Goal: Information Seeking & Learning: Learn about a topic

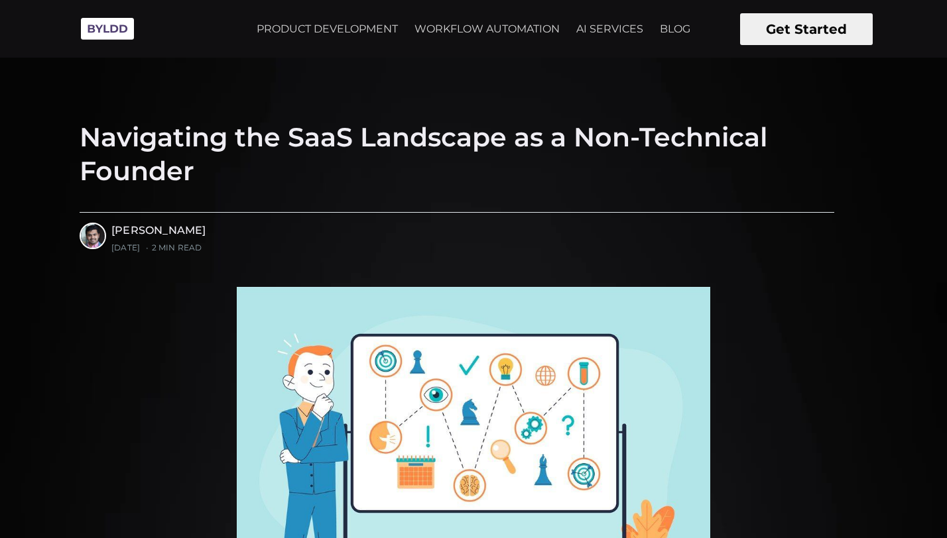
click at [491, 158] on h1 "Navigating the SaaS Landscape as a Non-Technical Founder" at bounding box center [457, 155] width 754 height 68
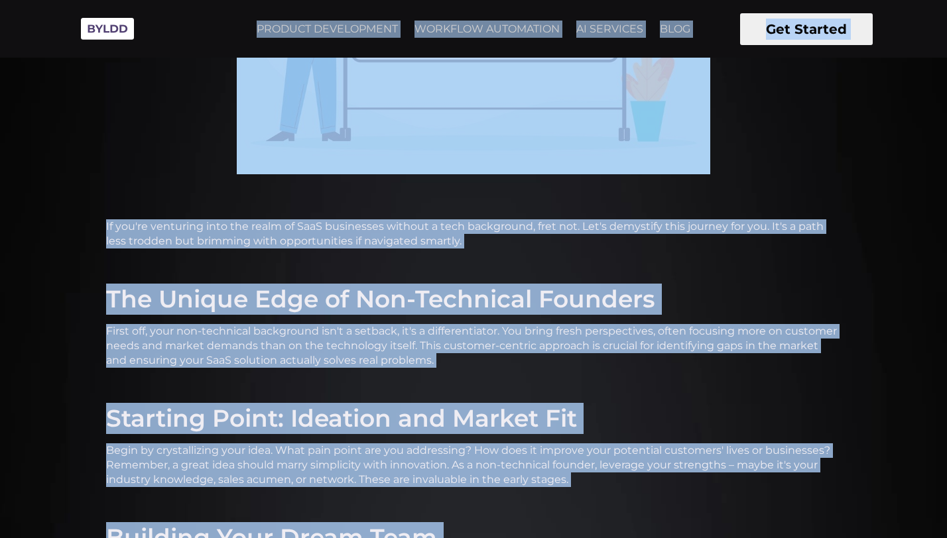
scroll to position [447, 0]
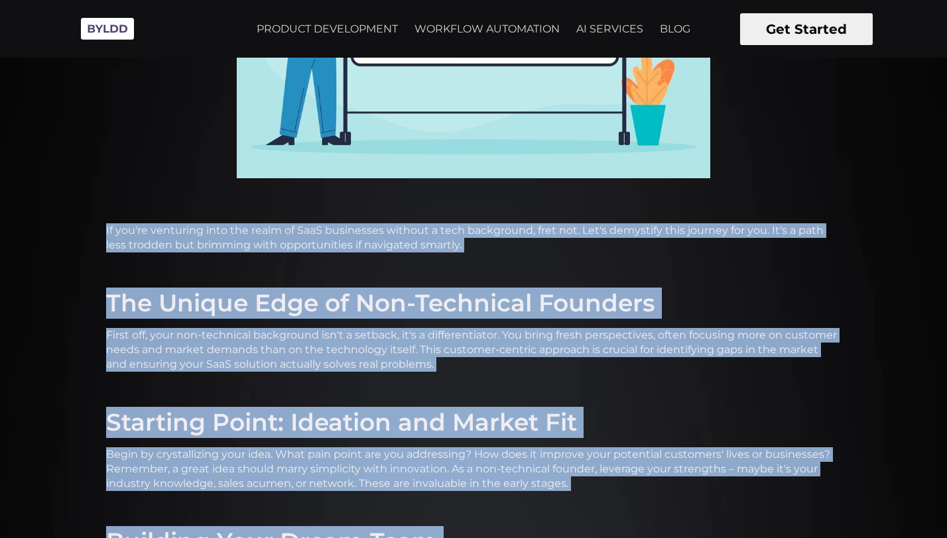
drag, startPoint x: 646, startPoint y: 272, endPoint x: 106, endPoint y: 232, distance: 541.8
copy div "Lo ips'do sitametco adip eli seddo ei TemP incididunt utlabor e dolo magnaaliqu…"
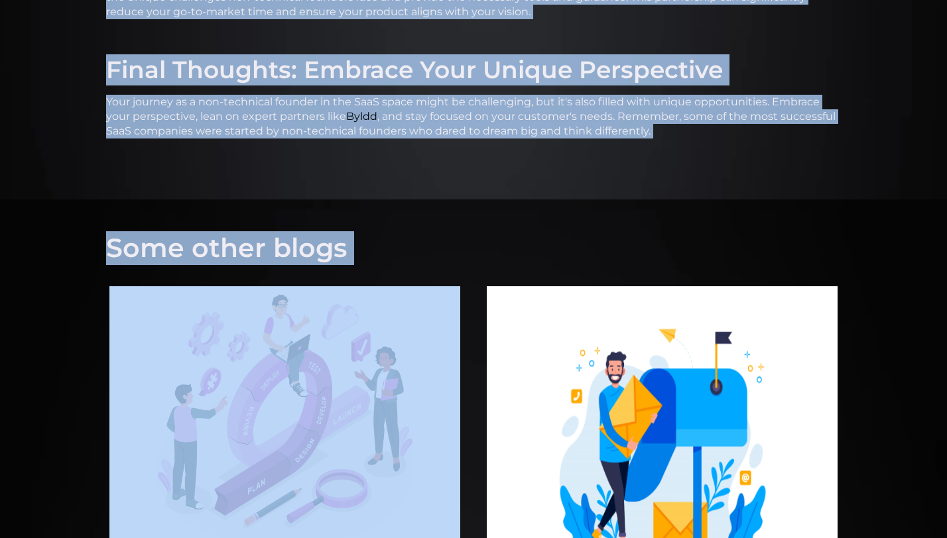
scroll to position [1436, 0]
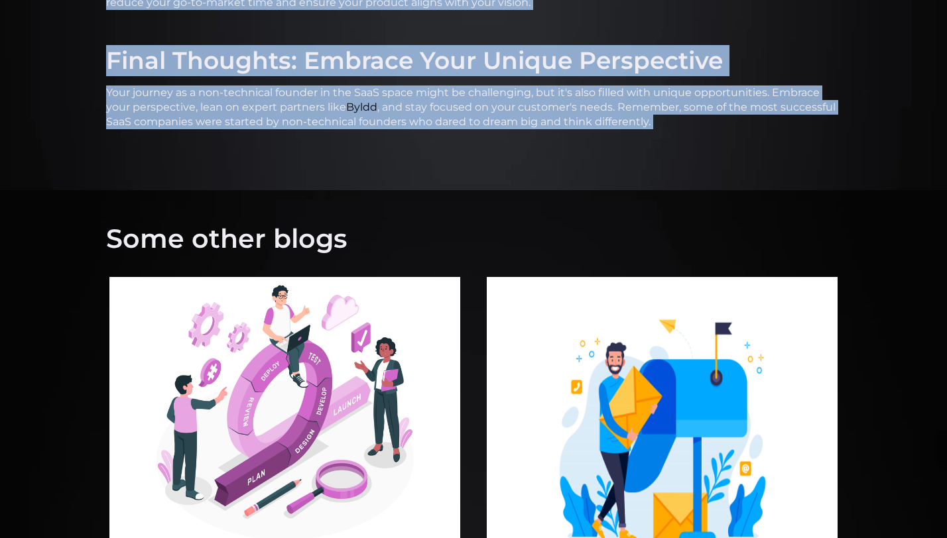
drag, startPoint x: 86, startPoint y: 141, endPoint x: 448, endPoint y: 214, distance: 369.4
copy div "Loremipsum dol SitA Consectet ad e Sed-Doeiusmod Tempori Utlab Etdolor Magn ali…"
click at [422, 89] on p "Your journey as a non-technical founder in the SaaS space might be challenging,…" at bounding box center [473, 108] width 735 height 44
